Goal: Information Seeking & Learning: Learn about a topic

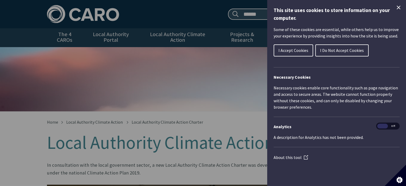
click at [397, 10] on icon "Close Cookie Control" at bounding box center [399, 7] width 6 height 6
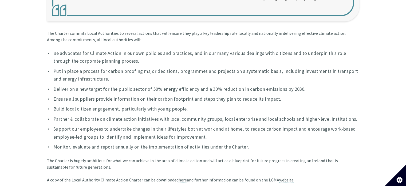
scroll to position [445, 0]
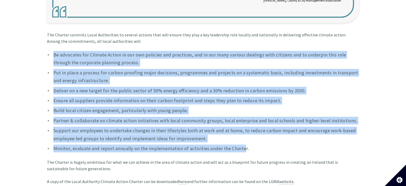
drag, startPoint x: 237, startPoint y: 145, endPoint x: 51, endPoint y: 47, distance: 210.9
click at [51, 51] on ul "Be advocates for Climate Action in our own policies and practices, and in our m…" at bounding box center [203, 101] width 312 height 101
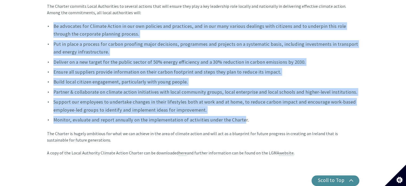
scroll to position [474, 0]
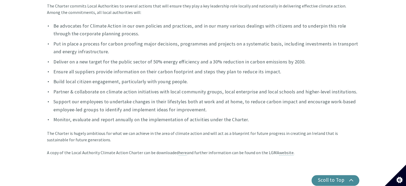
click at [239, 115] on li "Monitor, evaluate and report annually on the implementation of activities under…" at bounding box center [203, 119] width 312 height 8
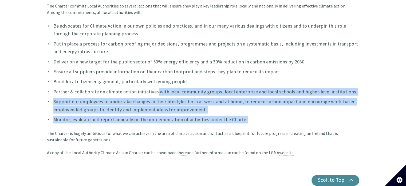
drag, startPoint x: 239, startPoint y: 112, endPoint x: 154, endPoint y: 87, distance: 88.7
click at [154, 87] on ul "Be advocates for Climate Action in our own policies and practices, and in our m…" at bounding box center [203, 72] width 312 height 101
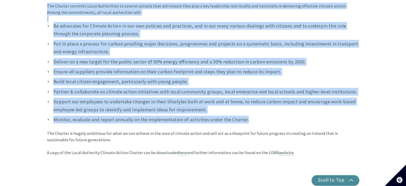
scroll to position [450, 0]
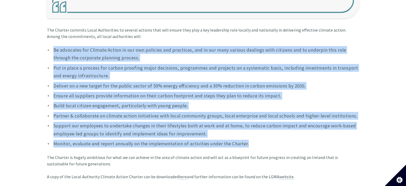
drag, startPoint x: 247, startPoint y: 115, endPoint x: 31, endPoint y: 46, distance: 226.5
copy ul "Be advocates for Climate Action in our own policies and practices, and in our m…"
